Goal: Task Accomplishment & Management: Complete application form

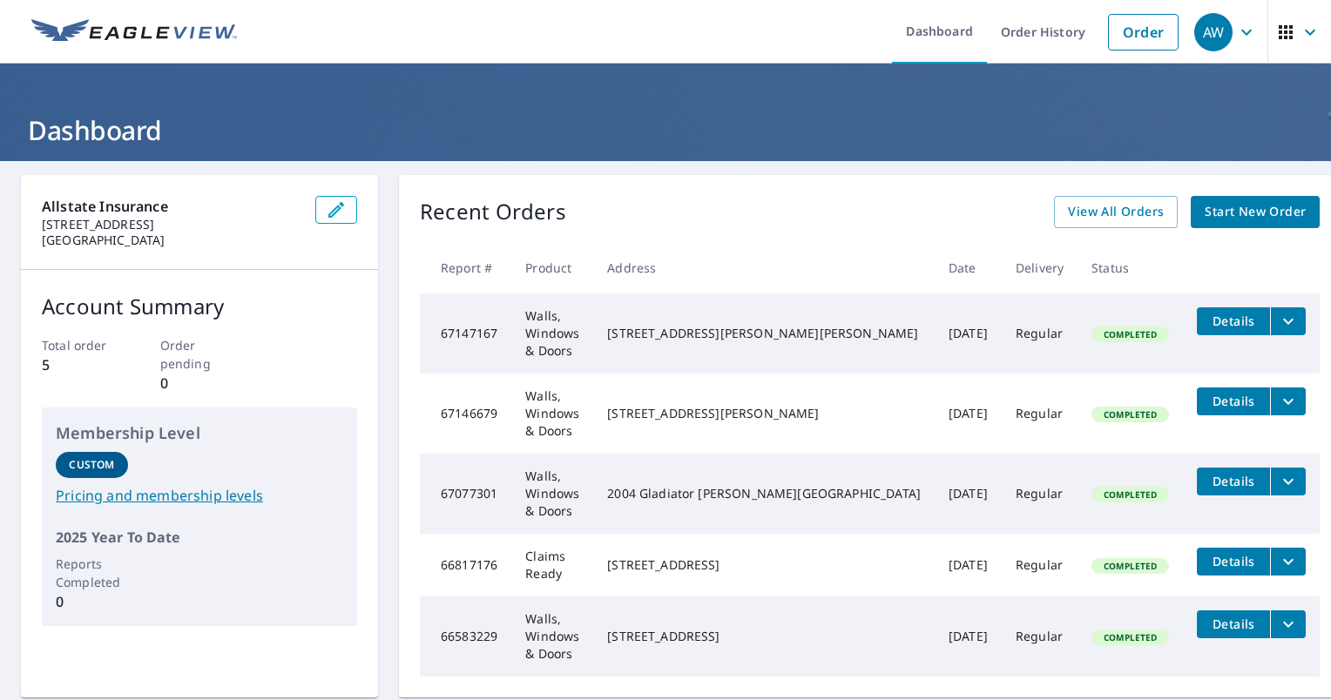
click at [1205, 215] on span "Start New Order" at bounding box center [1255, 212] width 101 height 22
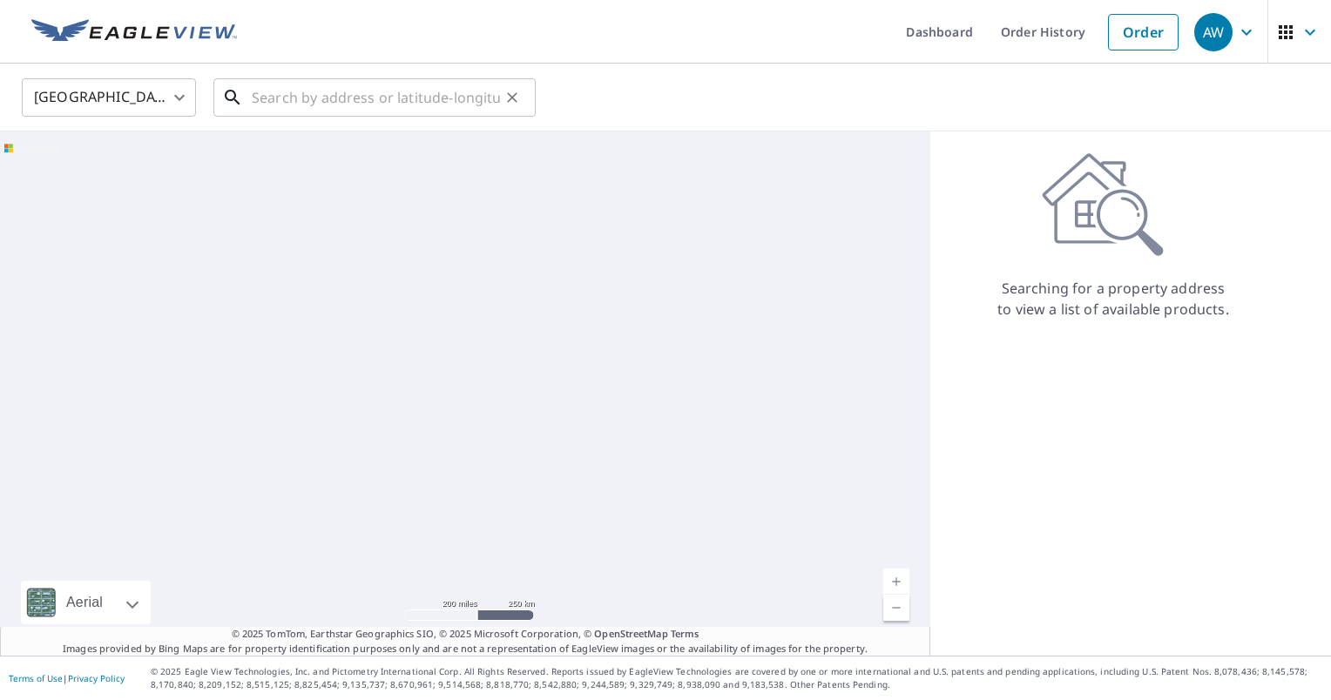
click at [310, 99] on input "text" at bounding box center [376, 97] width 248 height 49
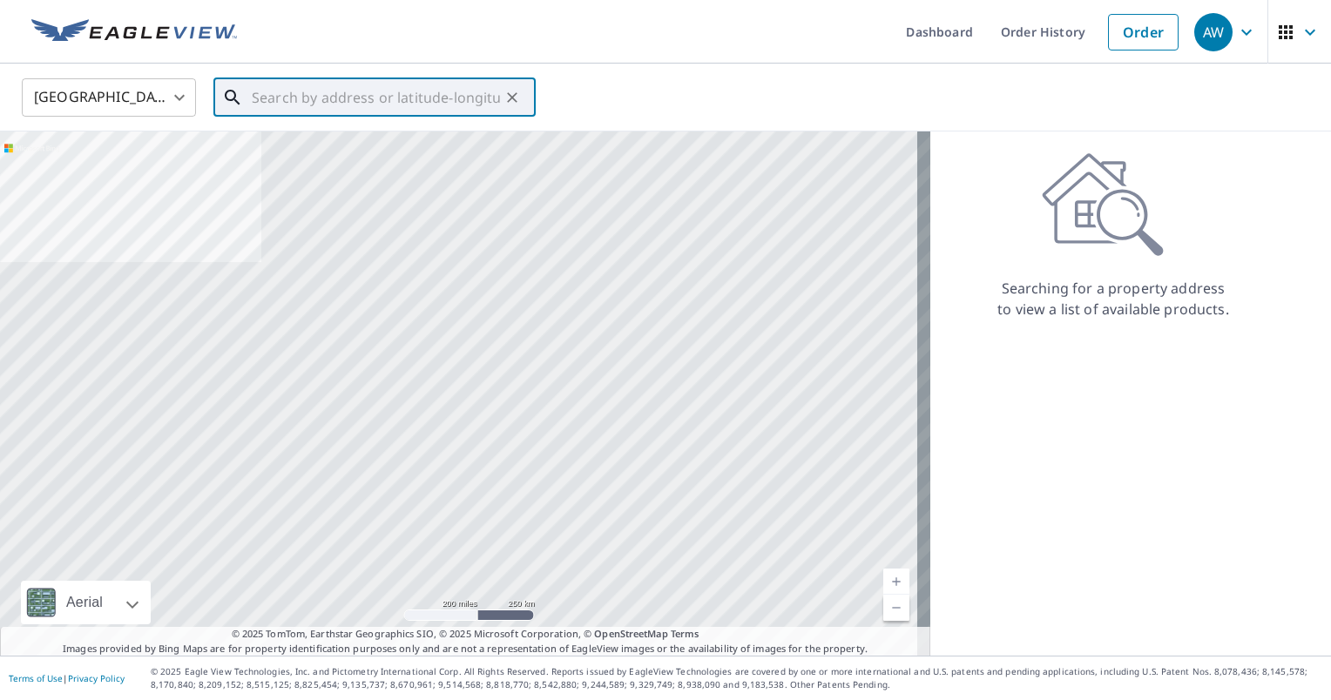
paste input "[STREET_ADDRESS]"
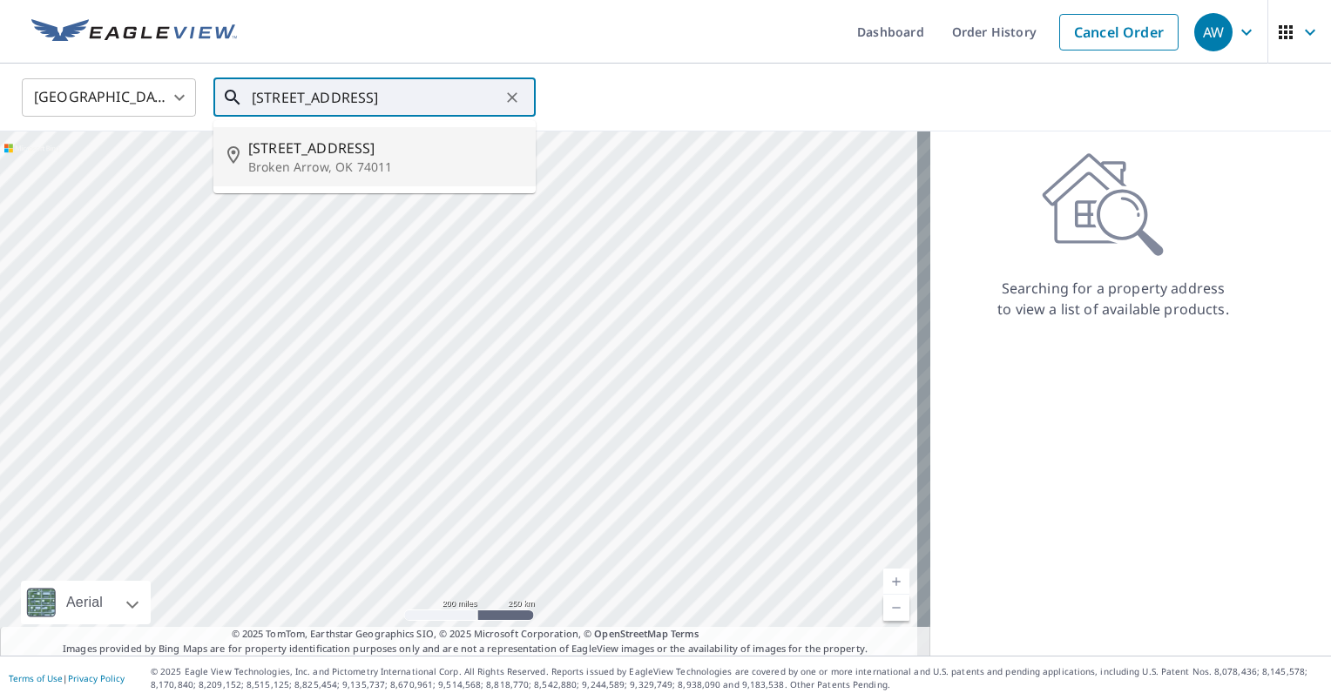
click at [354, 154] on span "[STREET_ADDRESS]" at bounding box center [384, 148] width 273 height 21
type input "[STREET_ADDRESS]"
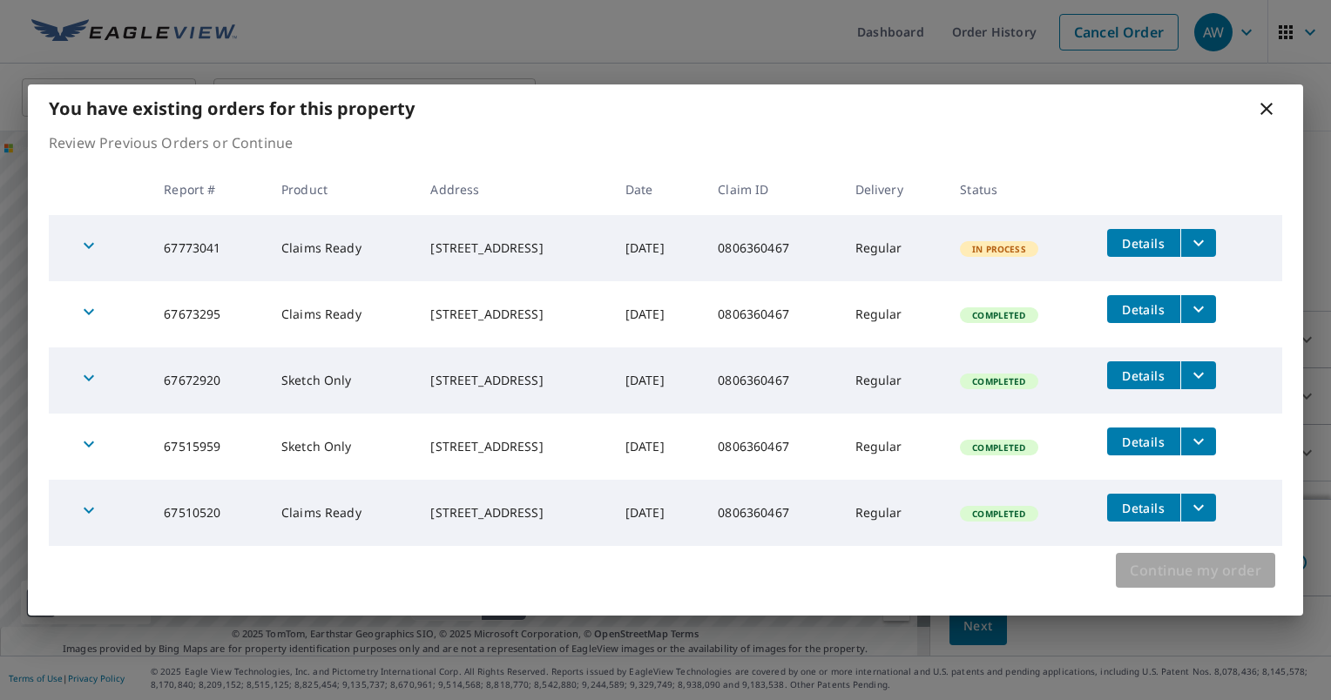
click at [1162, 582] on span "Continue my order" at bounding box center [1196, 570] width 132 height 24
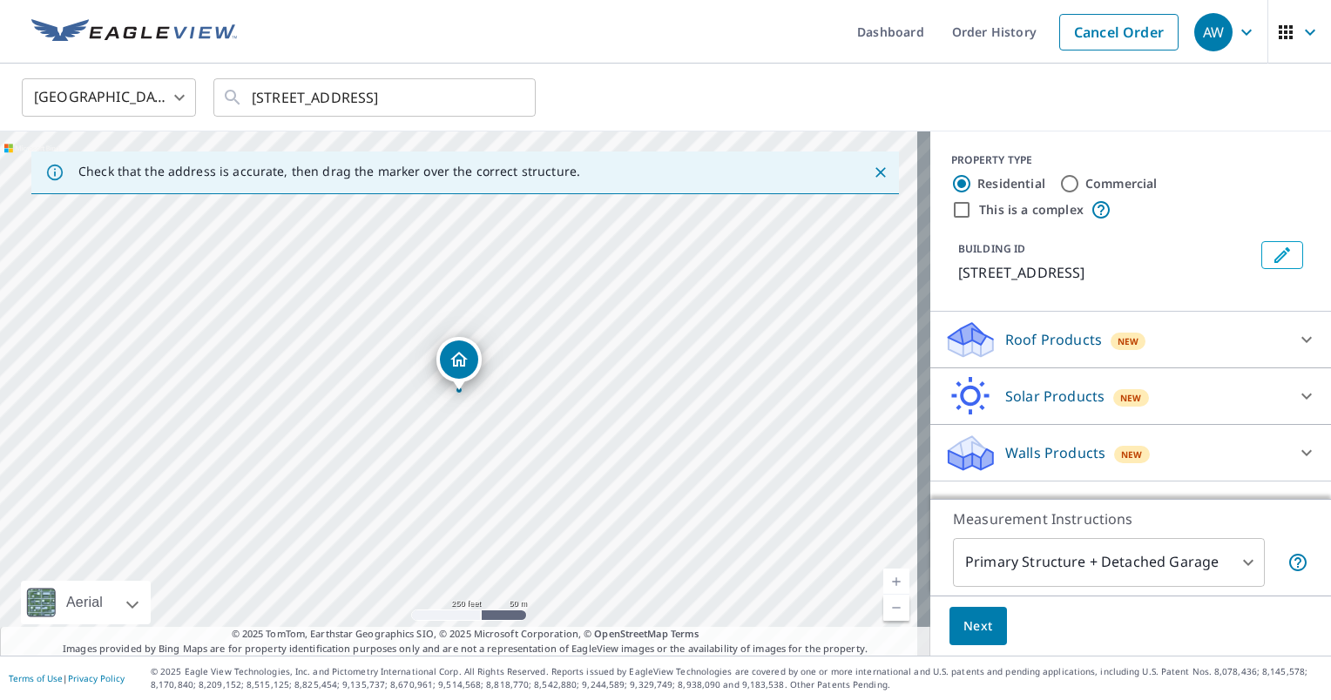
click at [1288, 439] on div at bounding box center [1307, 453] width 42 height 42
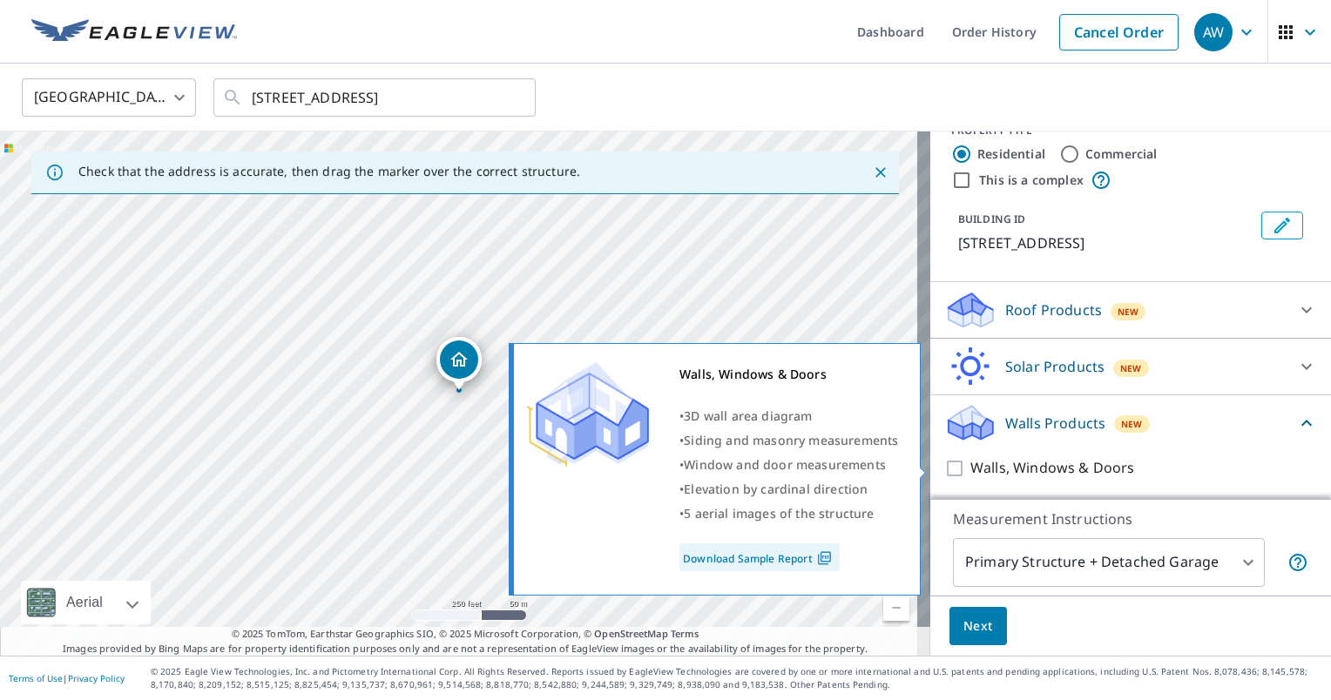
click at [948, 468] on input "Walls, Windows & Doors" at bounding box center [957, 468] width 26 height 21
checkbox input "true"
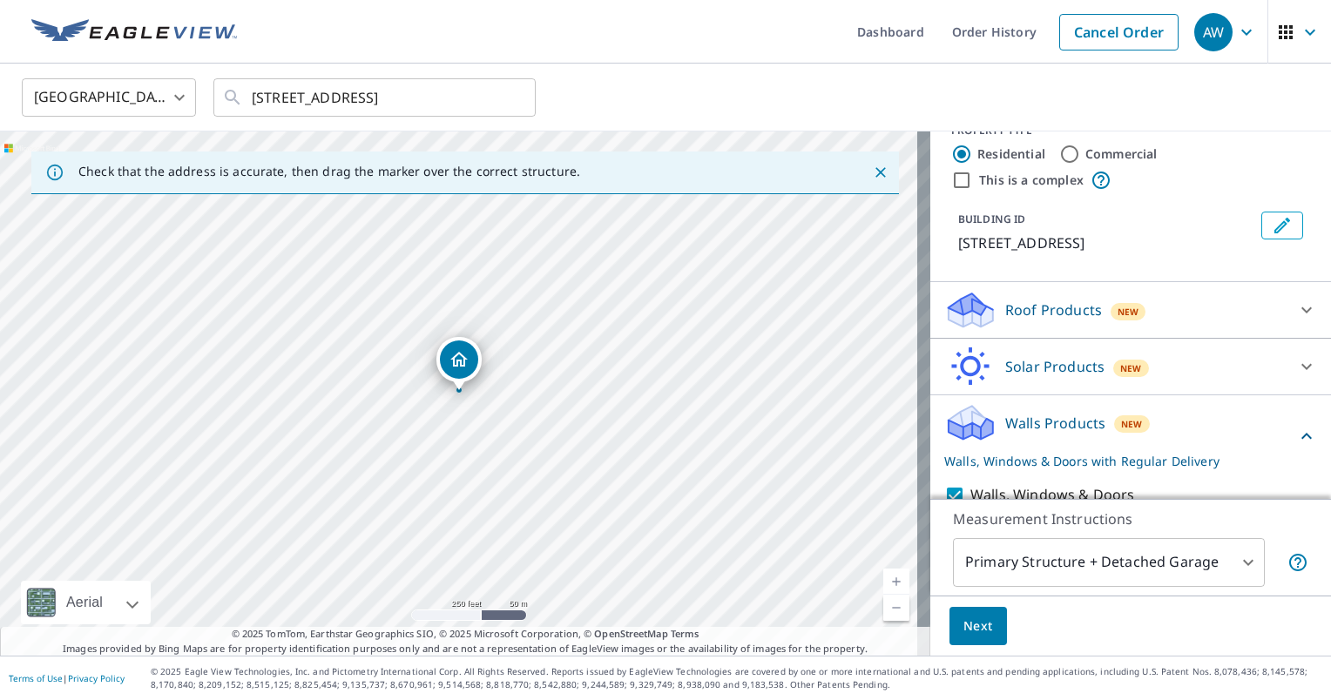
click at [986, 579] on body "AW AW Dashboard Order History Cancel Order AW [GEOGRAPHIC_DATA] US ​ [STREET_AD…" at bounding box center [665, 350] width 1331 height 700
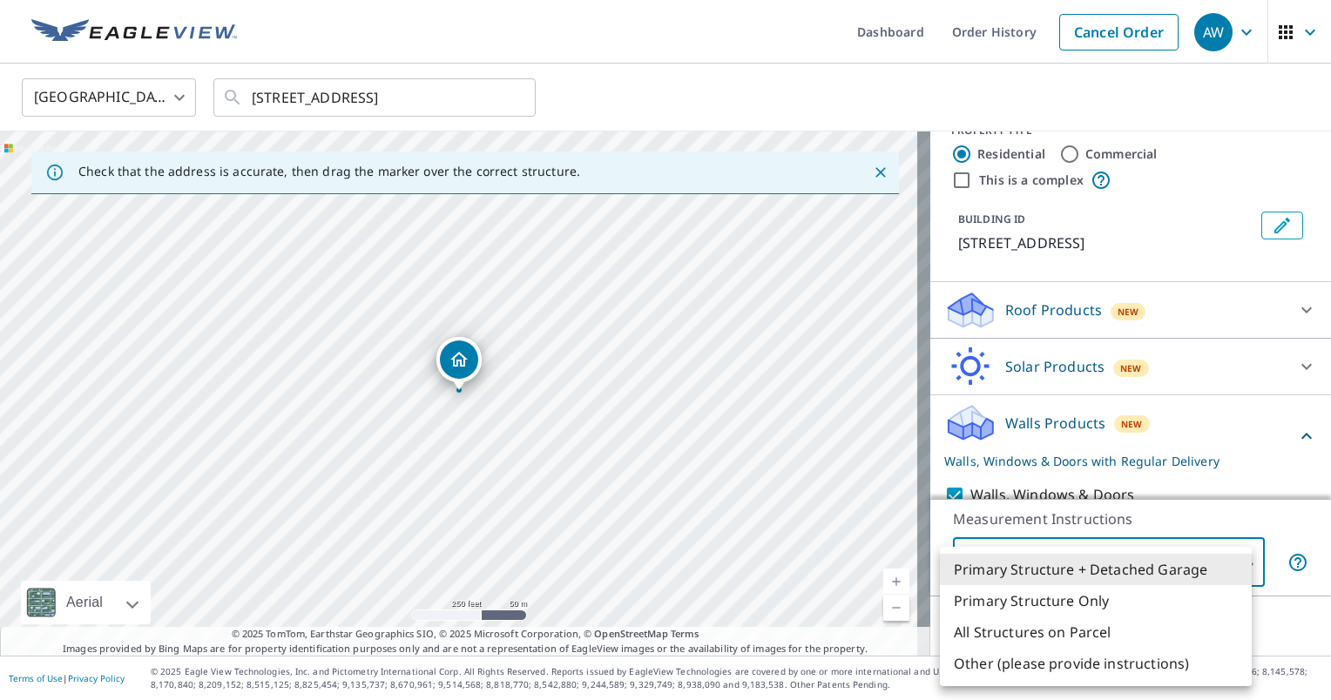
click at [990, 600] on li "Primary Structure Only" at bounding box center [1096, 600] width 312 height 31
type input "2"
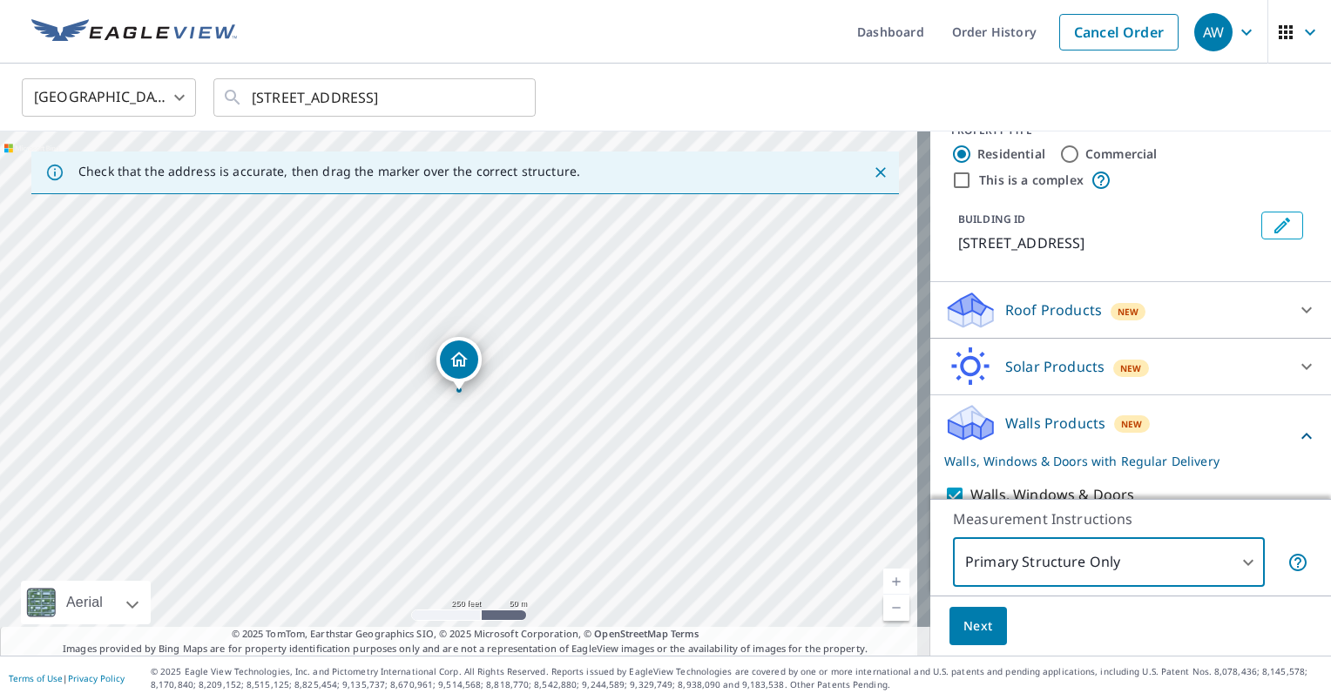
click at [969, 638] on button "Next" at bounding box center [977, 626] width 57 height 39
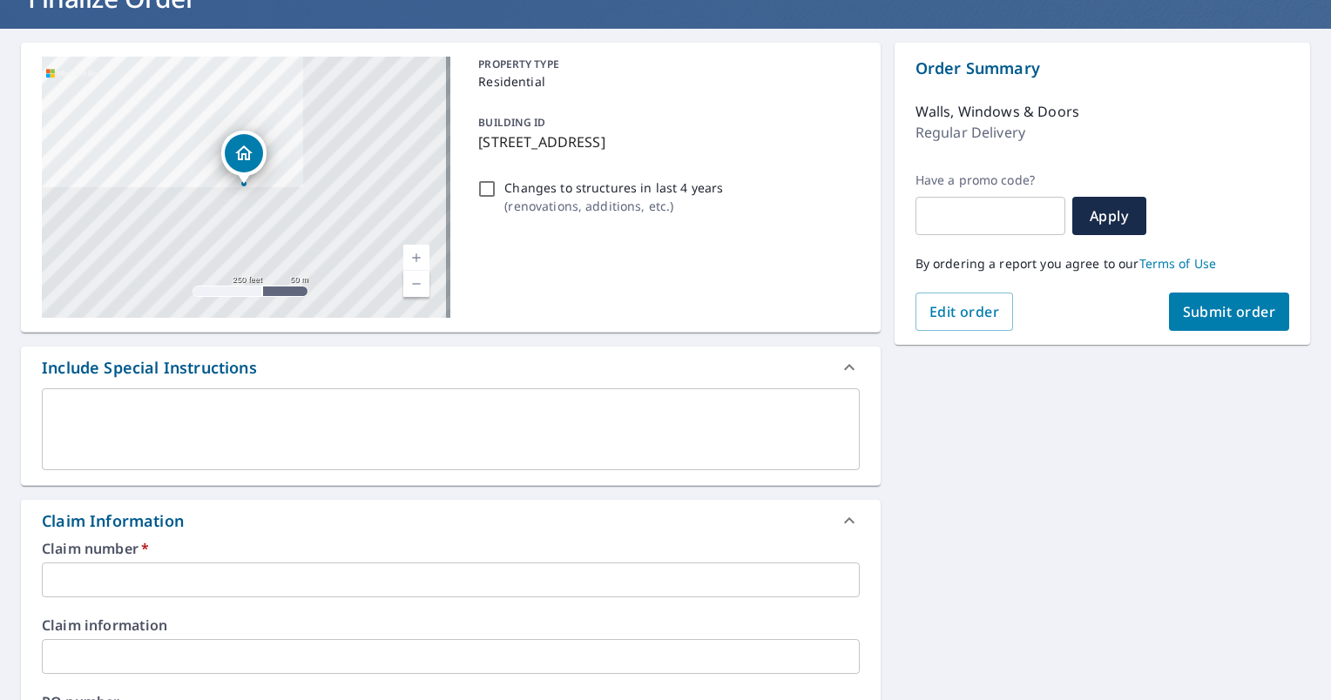
scroll to position [435, 0]
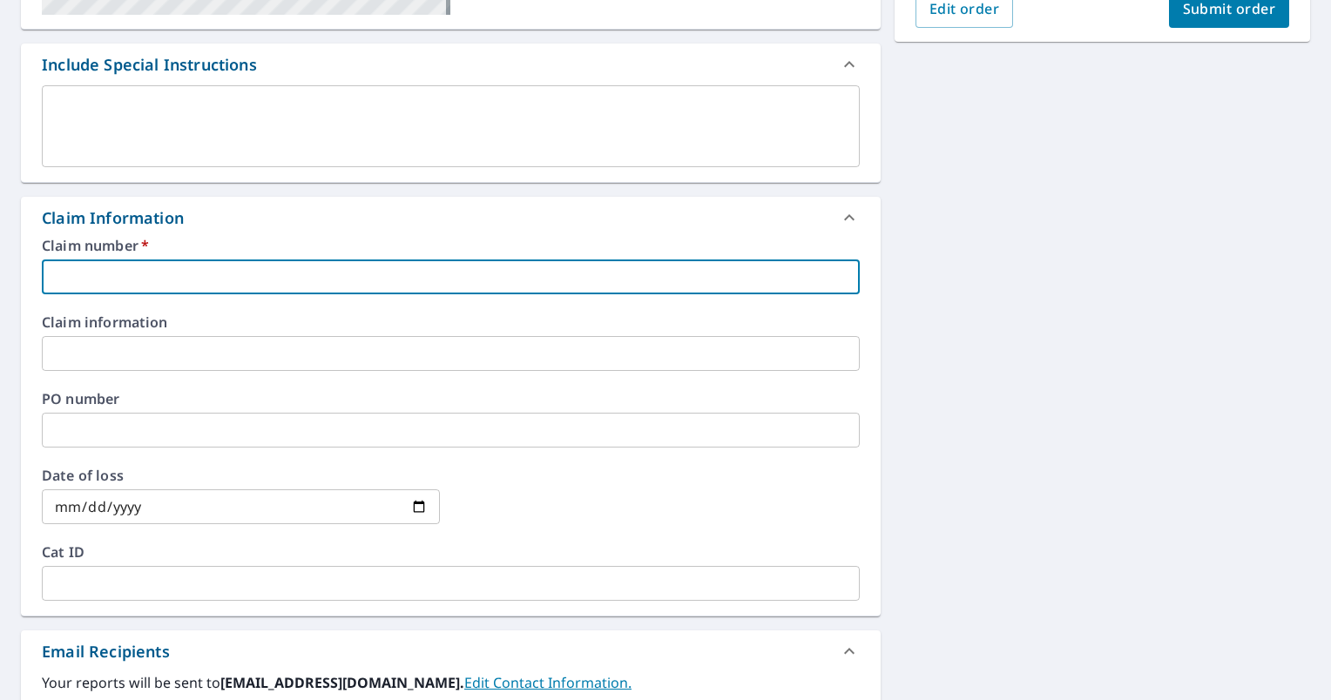
paste input "0806360467"
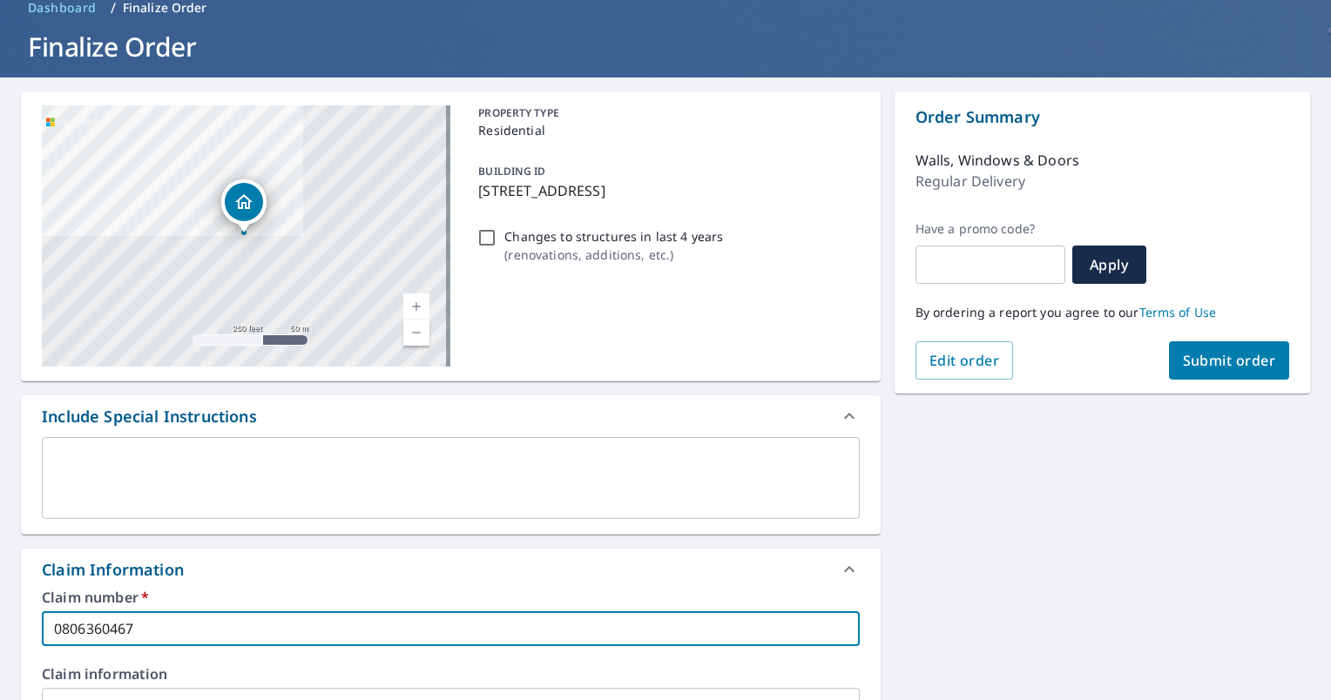
scroll to position [0, 0]
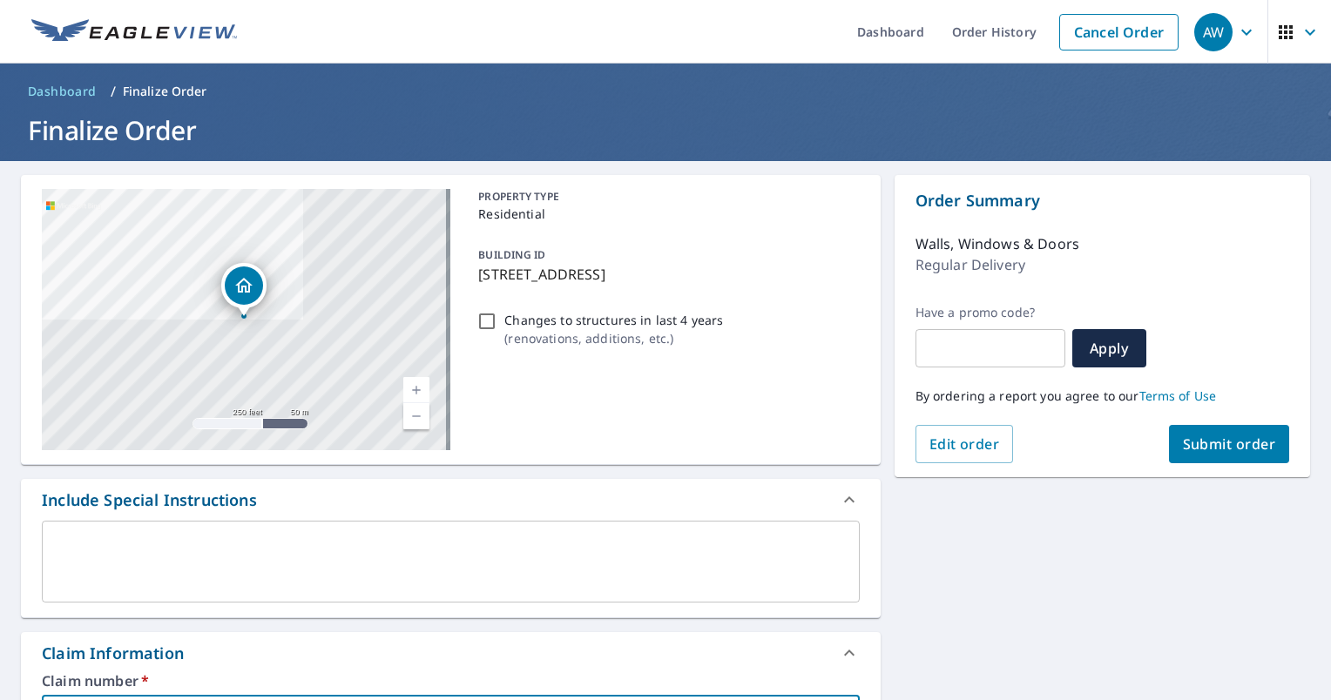
type input "0806360467"
click at [1169, 443] on button "Submit order" at bounding box center [1229, 444] width 121 height 38
